Goal: Task Accomplishment & Management: Use online tool/utility

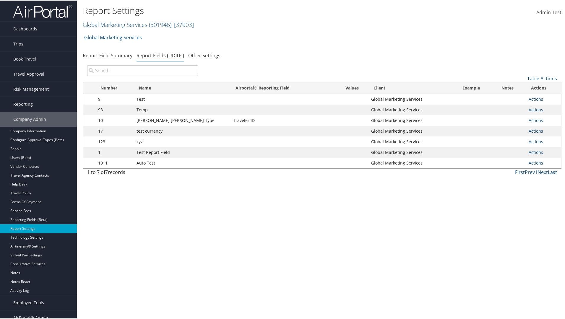
click at [539, 78] on link "Table Actions" at bounding box center [542, 78] width 30 height 6
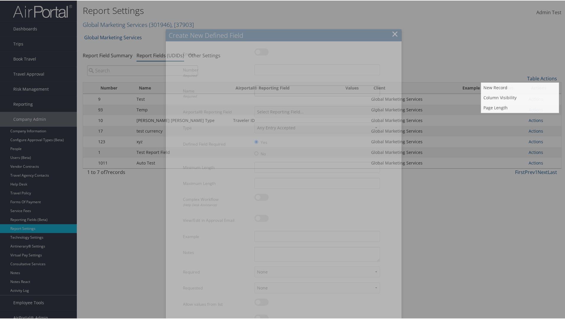
click at [316, 85] on input "Name Required" at bounding box center [316, 90] width 125 height 11
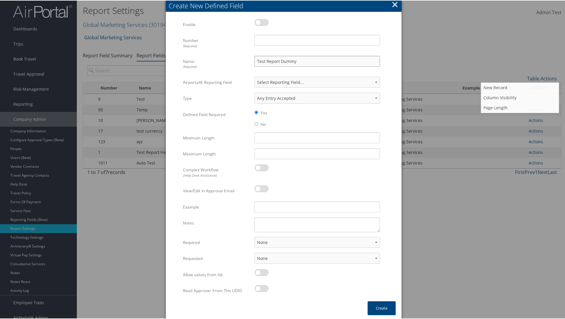
type input "Test Report Dummy"
click at [316, 40] on input "Number Required" at bounding box center [316, 39] width 125 height 11
type input "1"
click at [380, 307] on button "Create" at bounding box center [381, 308] width 28 height 14
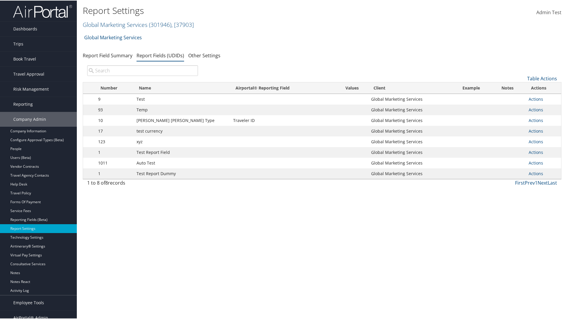
click at [539, 173] on td "Actions Update Report Field Values Upload Report Field Values Edit Delete" at bounding box center [542, 173] width 35 height 11
